Goal: Task Accomplishment & Management: Use online tool/utility

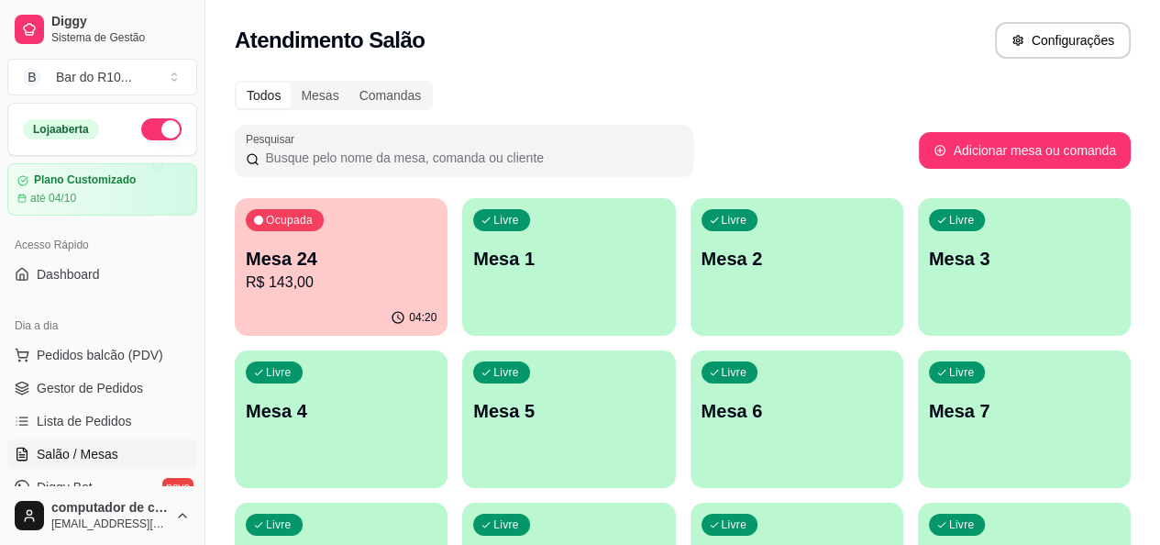
click at [322, 265] on p "Mesa 24" at bounding box center [341, 259] width 191 height 26
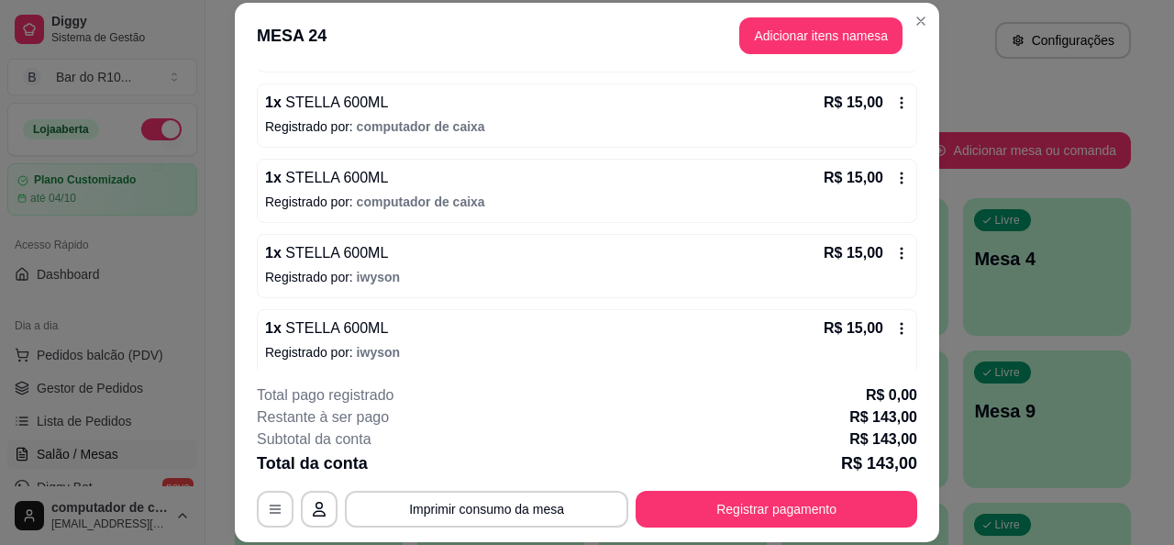
scroll to position [616, 0]
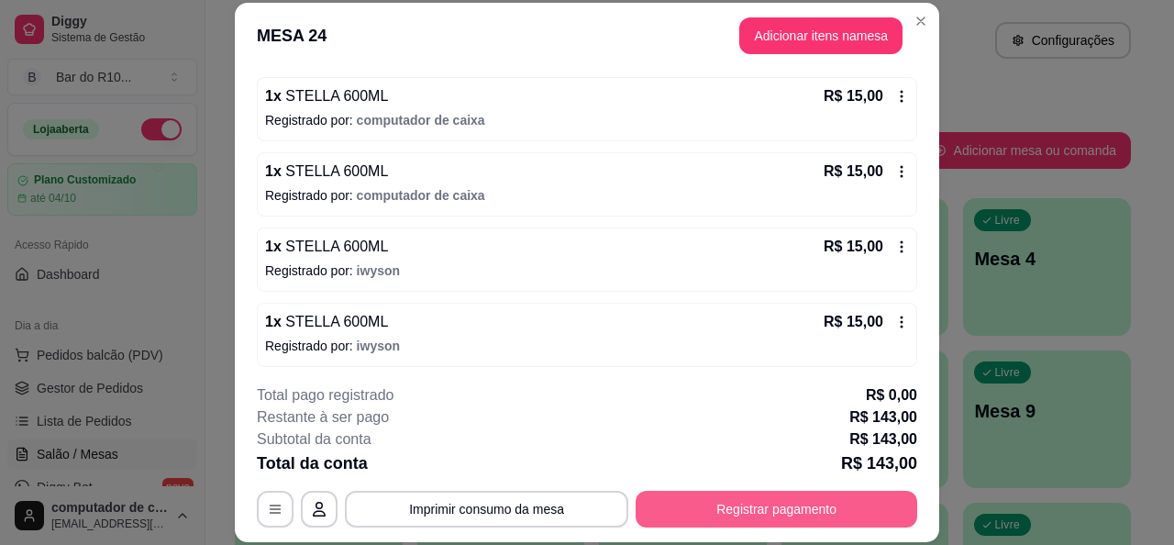
click at [737, 512] on button "Registrar pagamento" at bounding box center [777, 509] width 282 height 37
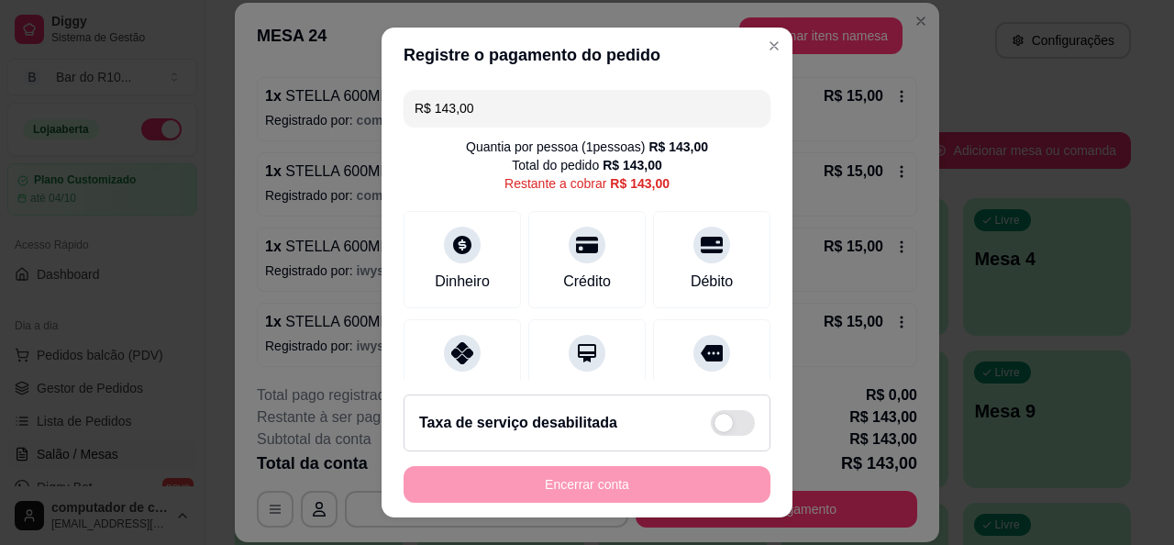
drag, startPoint x: 506, startPoint y: 109, endPoint x: 301, endPoint y: 109, distance: 205.5
click at [301, 109] on div "Registre o pagamento do pedido R$ 143,00 Quantia por pessoa ( 1 pessoas) R$ 143…" at bounding box center [587, 272] width 1174 height 545
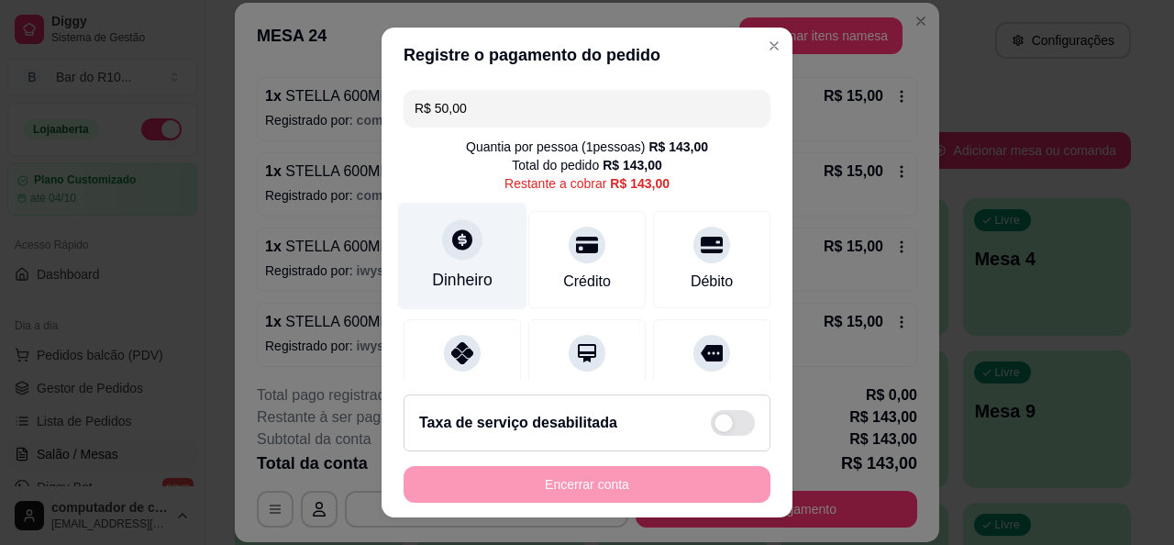
click at [451, 251] on div at bounding box center [462, 239] width 40 height 40
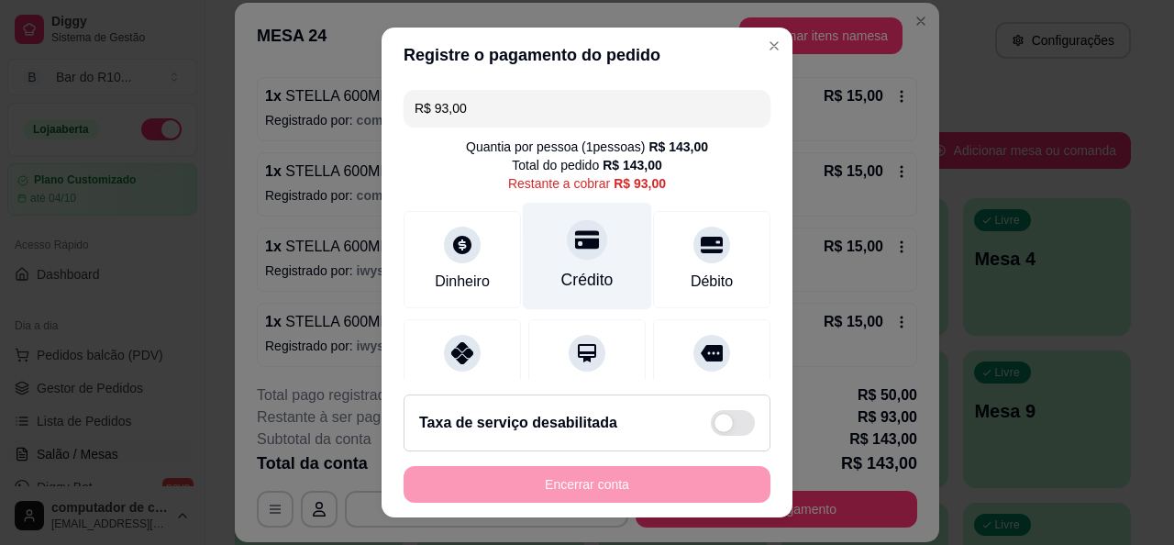
click at [592, 267] on div "Crédito" at bounding box center [587, 255] width 129 height 107
type input "R$ 0,00"
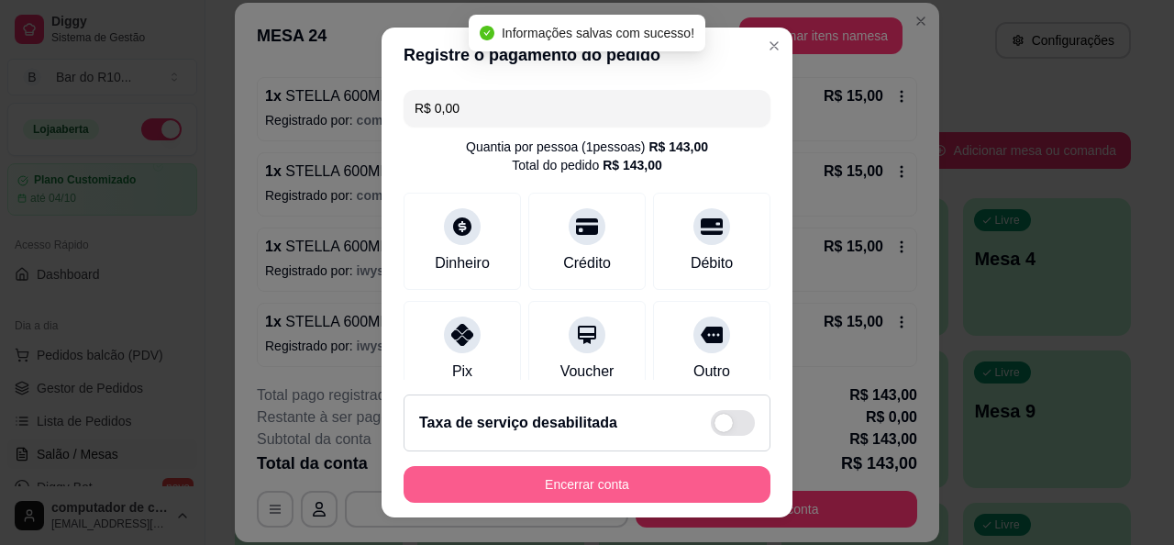
click at [549, 483] on button "Encerrar conta" at bounding box center [587, 484] width 367 height 37
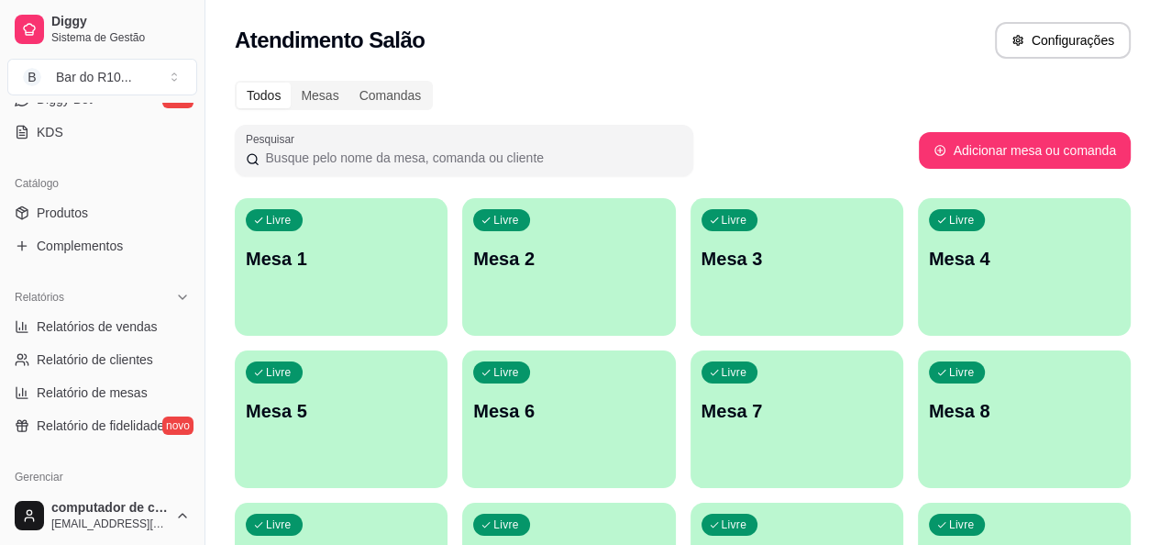
scroll to position [404, 0]
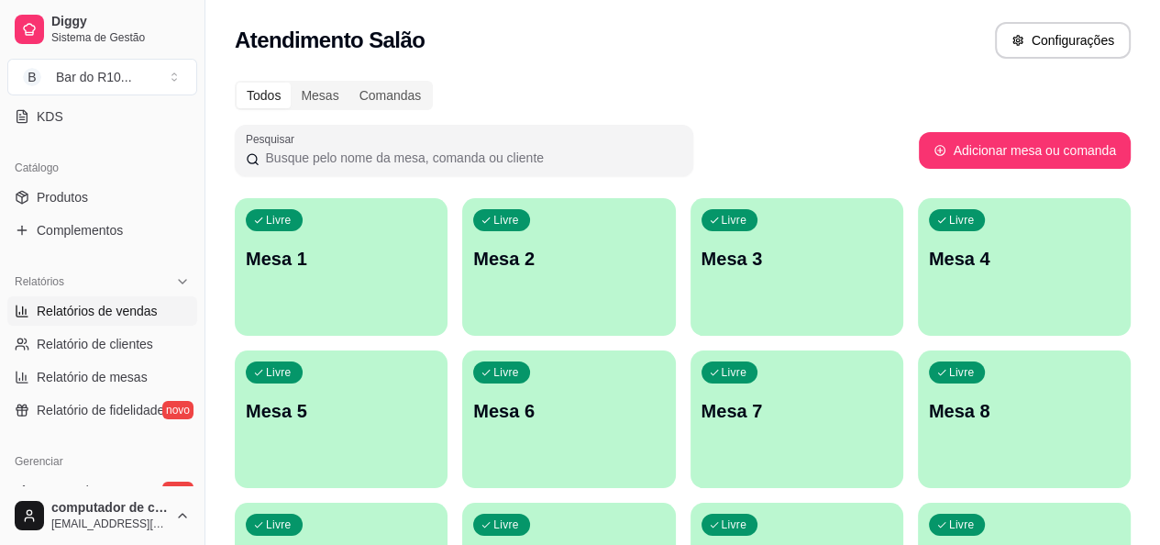
click at [128, 313] on span "Relatórios de vendas" at bounding box center [97, 311] width 121 height 18
select select "ALL"
select select "0"
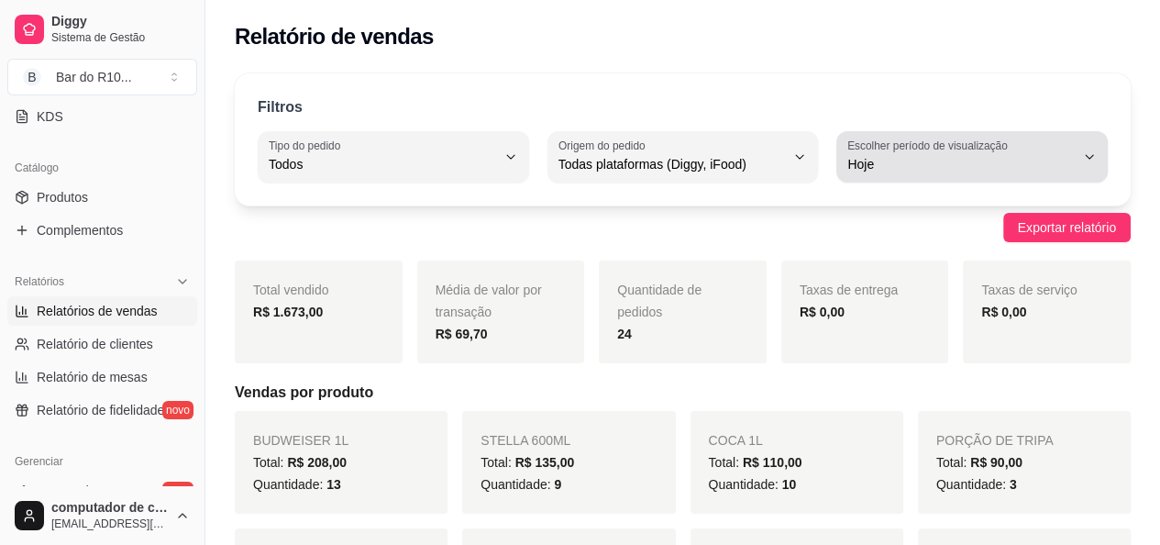
click at [1092, 161] on icon "button" at bounding box center [1089, 157] width 15 height 15
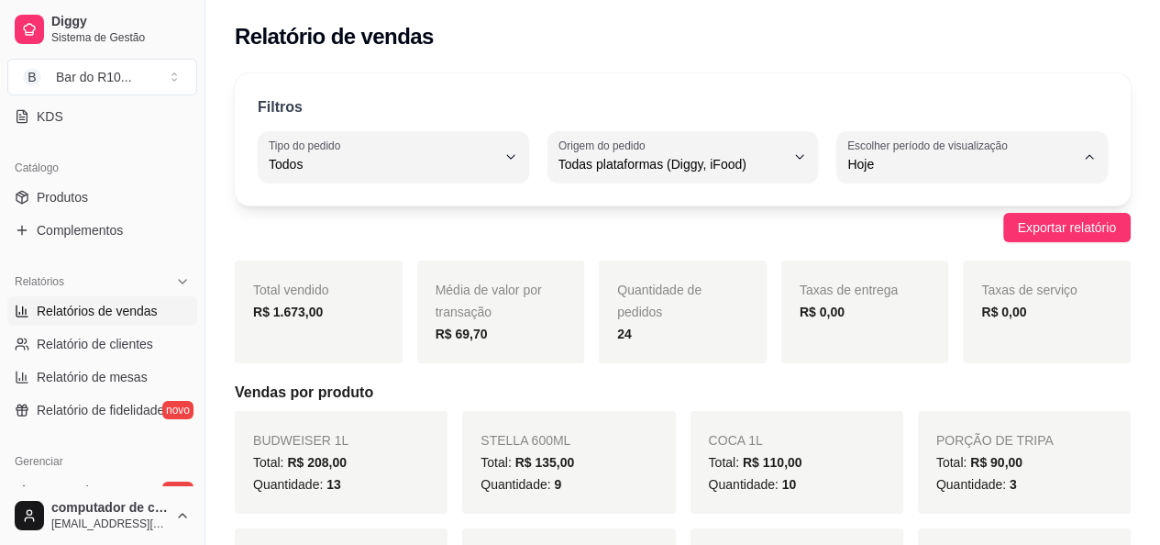
click at [906, 243] on span "Ontem" at bounding box center [964, 236] width 215 height 17
type input "1"
select select "1"
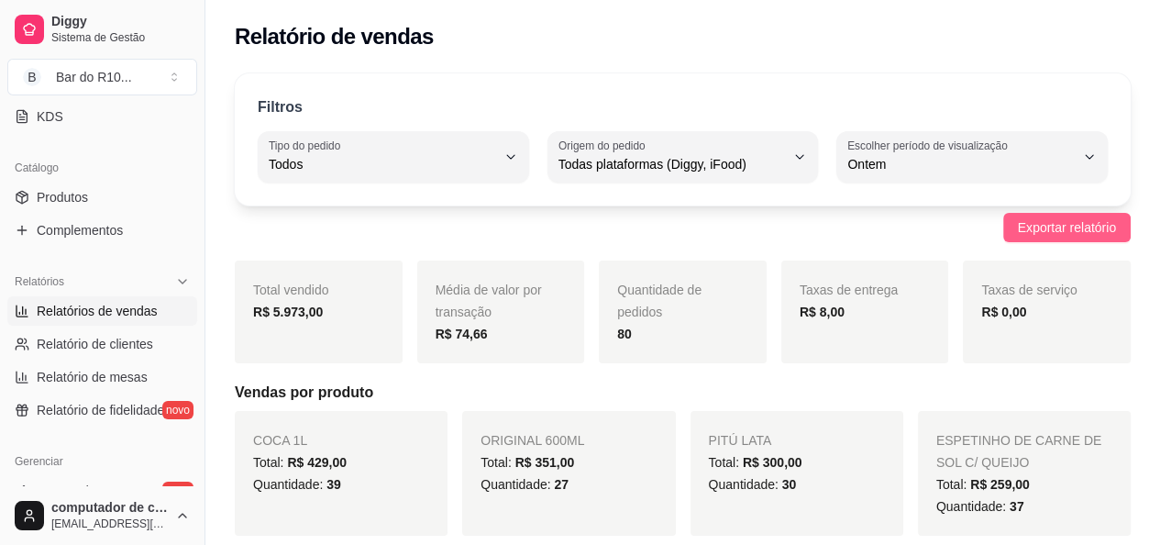
click at [1086, 234] on span "Exportar relatório" at bounding box center [1067, 227] width 98 height 20
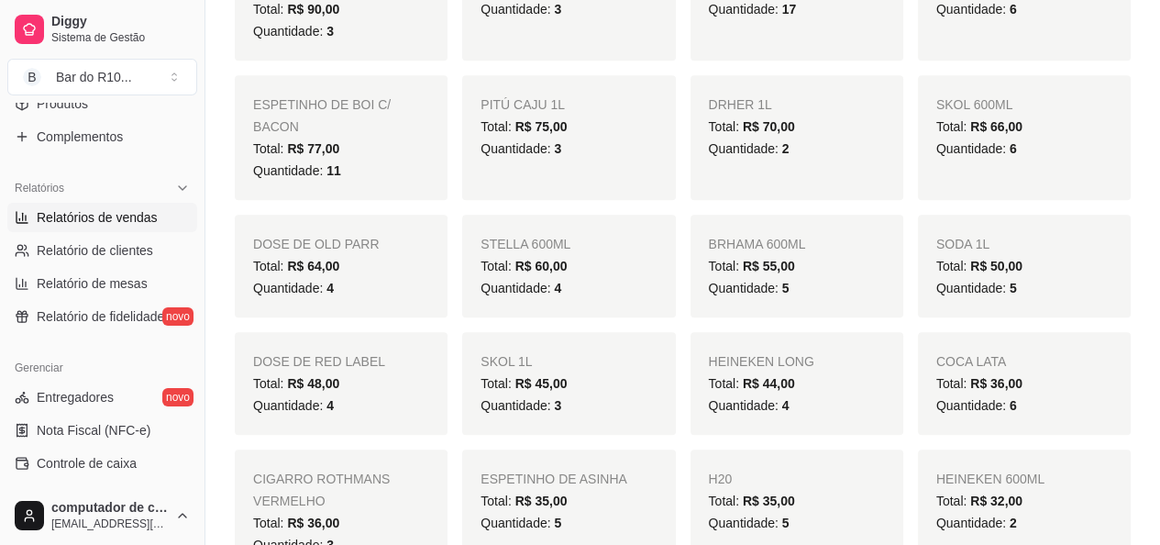
scroll to position [1247, 0]
